Goal: Check status: Check status

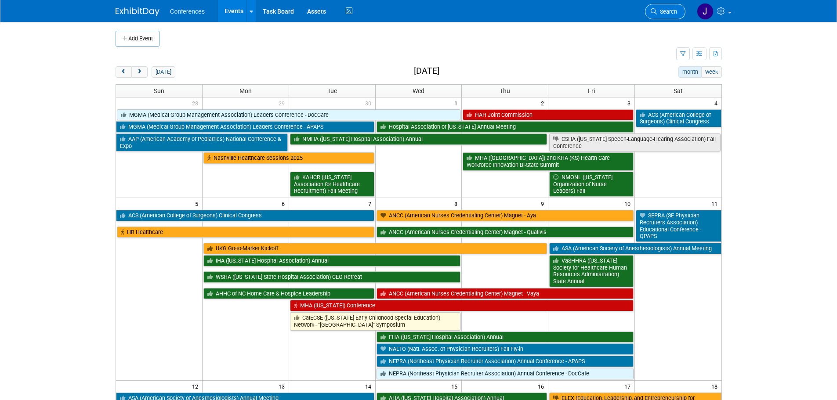
click at [675, 16] on link "Search" at bounding box center [665, 11] width 40 height 15
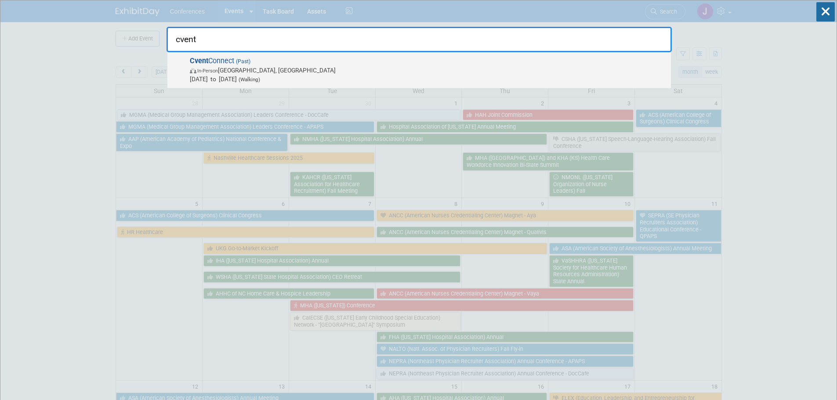
type input "cvent"
click at [380, 60] on span "Cvent Connect (Past) In-Person [GEOGRAPHIC_DATA], [GEOGRAPHIC_DATA] [DATE] to […" at bounding box center [427, 70] width 480 height 27
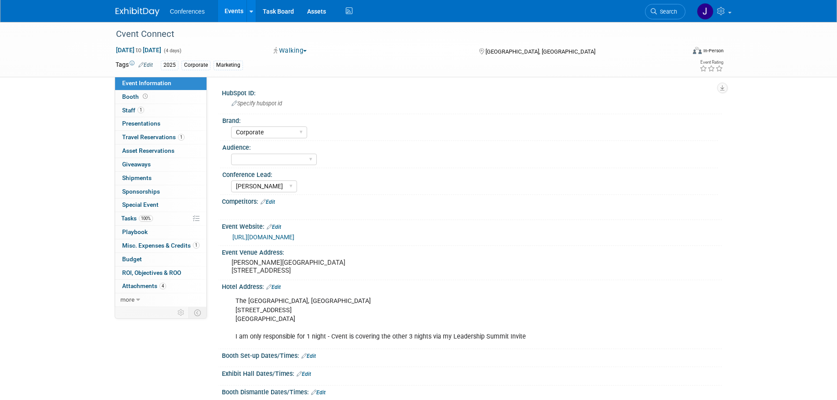
select select "Corporate"
select select "[PERSON_NAME]"
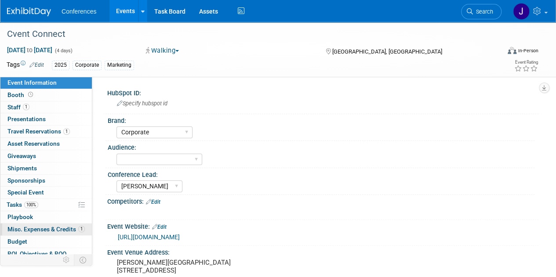
click at [33, 226] on span "Misc. Expenses & Credits 1" at bounding box center [45, 229] width 77 height 7
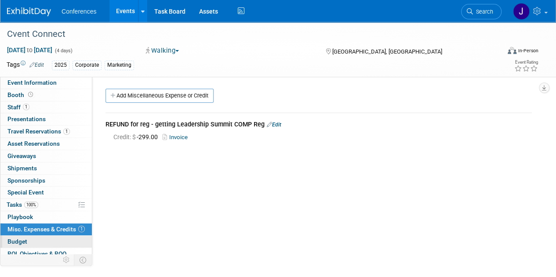
click at [30, 237] on link "Budget" at bounding box center [45, 242] width 91 height 12
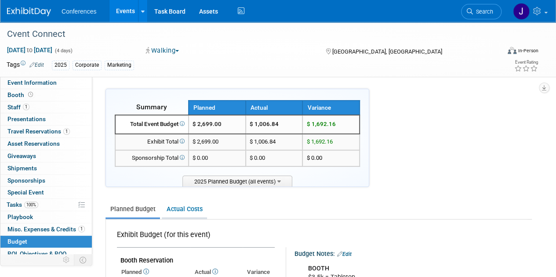
click at [177, 214] on link "Actual Costs" at bounding box center [184, 209] width 45 height 16
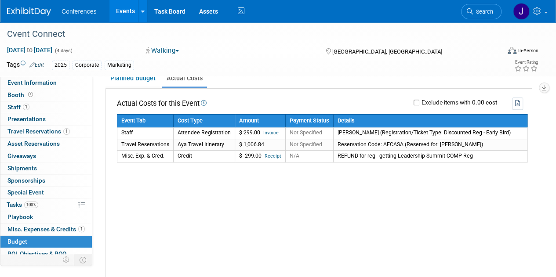
scroll to position [131, 0]
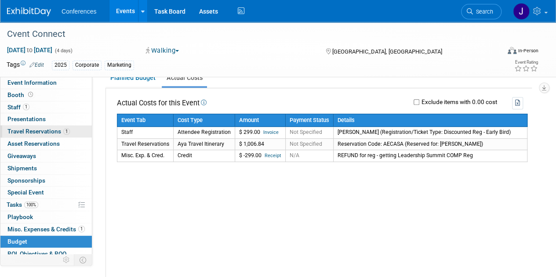
click at [42, 126] on link "1 Travel Reservations 1" at bounding box center [45, 132] width 91 height 12
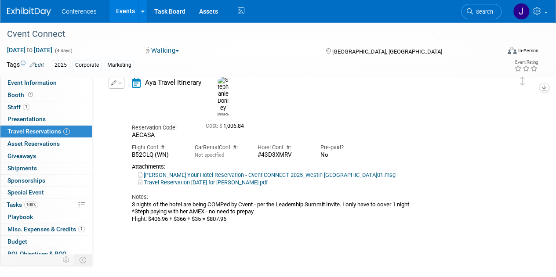
scroll to position [44, 0]
click at [322, 171] on link "Stephanie Donley Your Hotel Reservation - Cvent CONNECT 2025_Westin San Antonio…" at bounding box center [266, 174] width 257 height 7
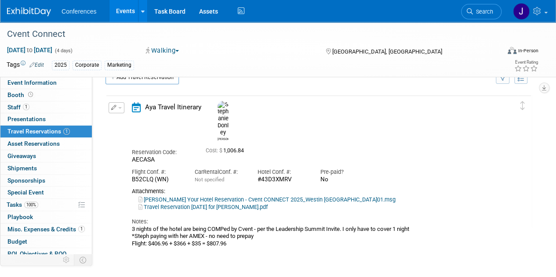
scroll to position [0, 0]
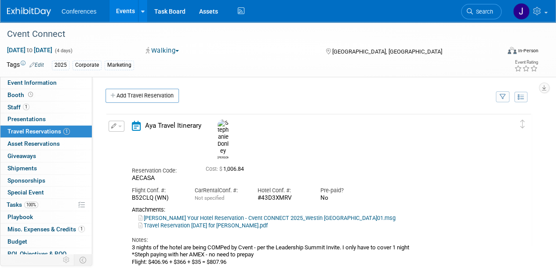
click at [310, 215] on link "Stephanie Donley Your Hotel Reservation - Cvent CONNECT 2025_Westin San Antonio…" at bounding box center [266, 218] width 257 height 7
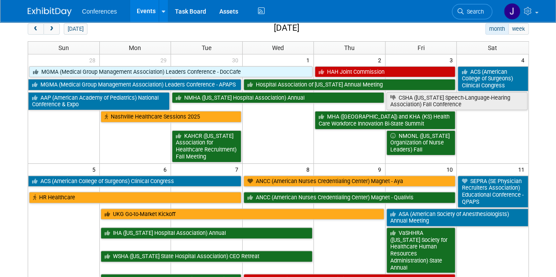
scroll to position [43, 0]
